Goal: Find specific page/section: Find specific page/section

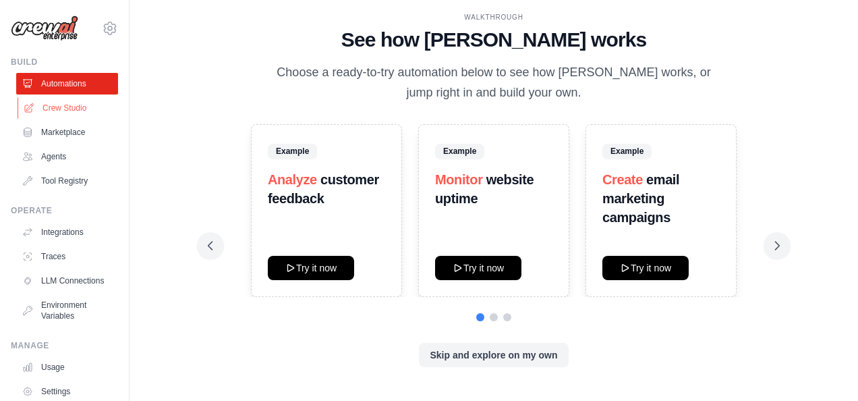
click at [69, 116] on link "Crew Studio" at bounding box center [69, 108] width 102 height 22
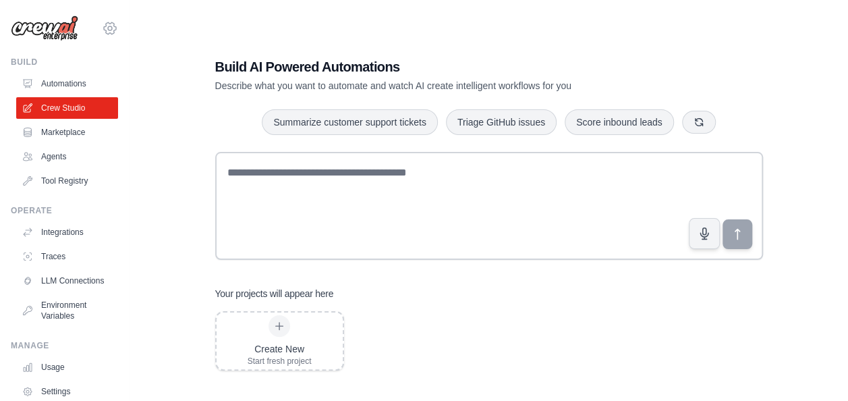
click at [104, 30] on icon at bounding box center [110, 27] width 12 height 11
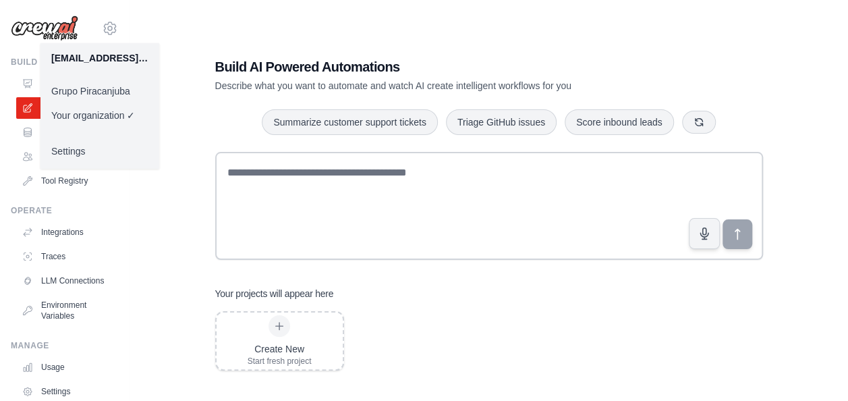
click at [82, 96] on link "Grupo Piracanjuba" at bounding box center [99, 91] width 119 height 24
